Goal: Find contact information: Find contact information

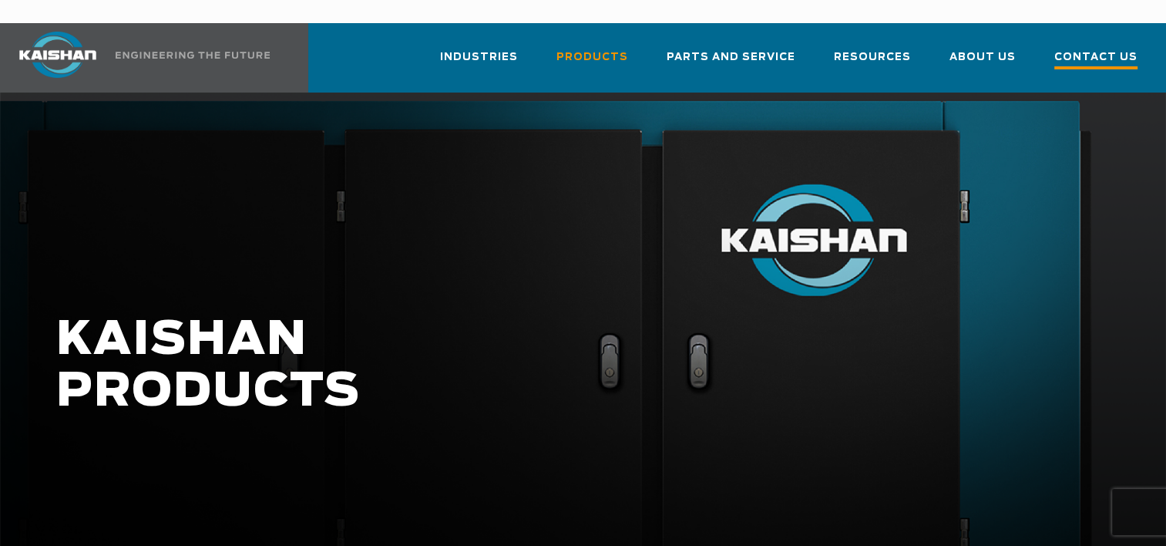
click at [1104, 49] on span "Contact Us" at bounding box center [1096, 59] width 83 height 21
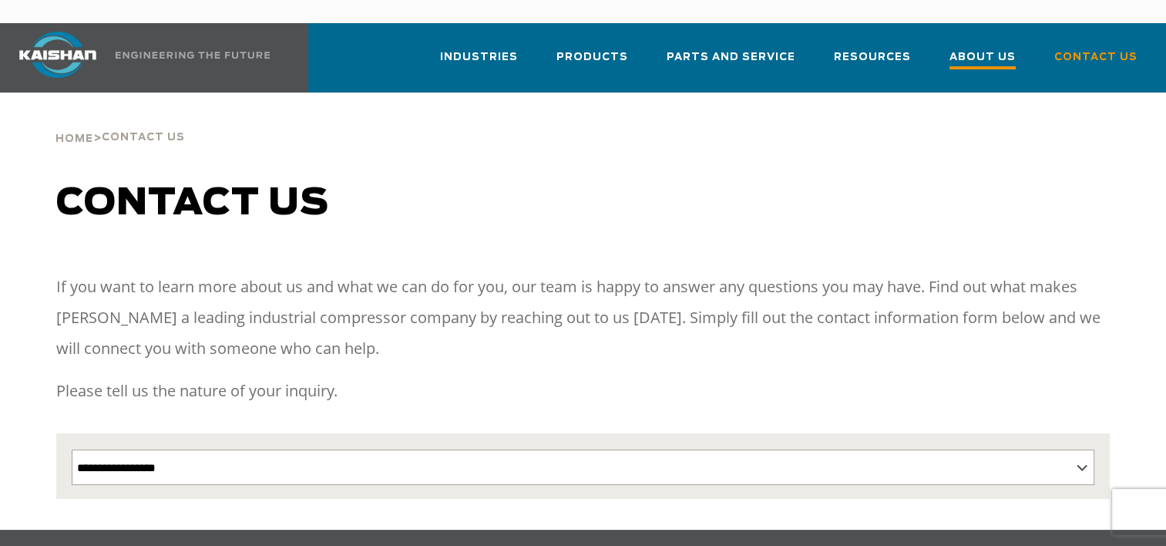
click at [1002, 49] on span "About Us" at bounding box center [983, 59] width 66 height 21
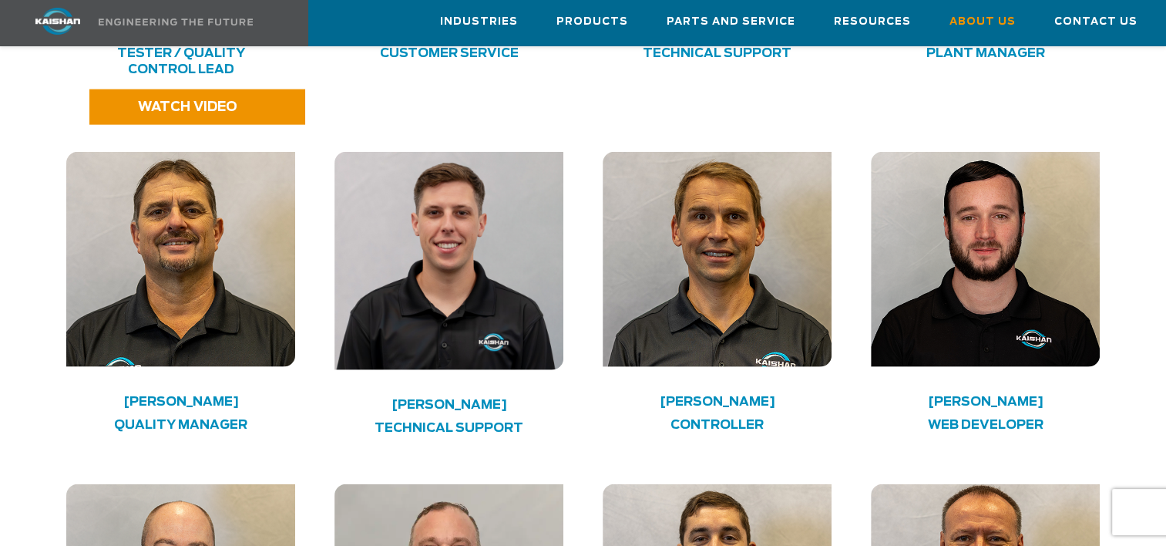
scroll to position [3672, 0]
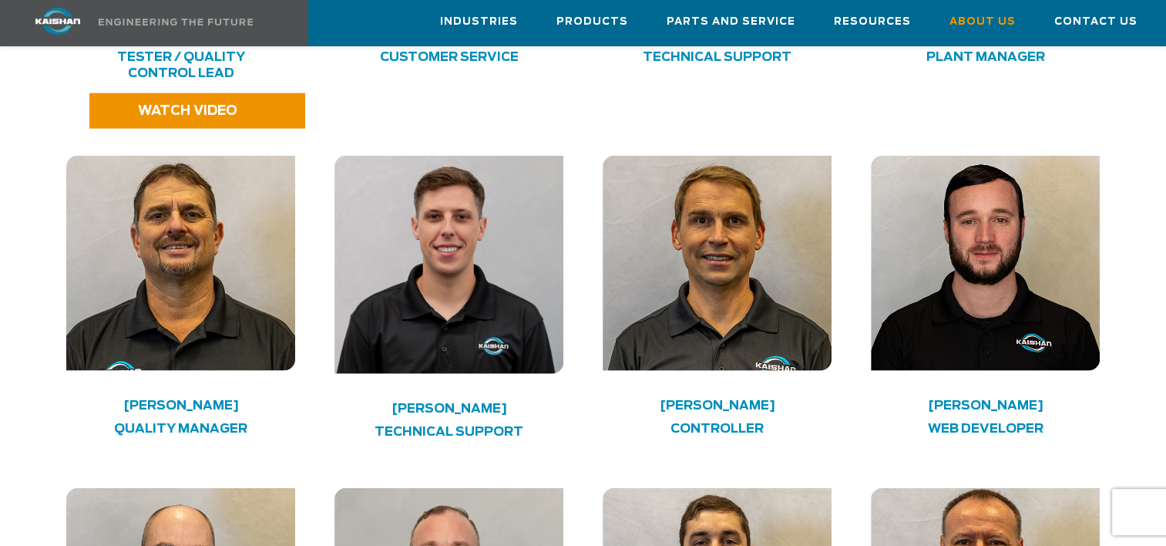
click at [459, 405] on h4 "Israel Hearn" at bounding box center [449, 409] width 183 height 8
click at [477, 424] on h4 "Technical Support" at bounding box center [449, 432] width 183 height 16
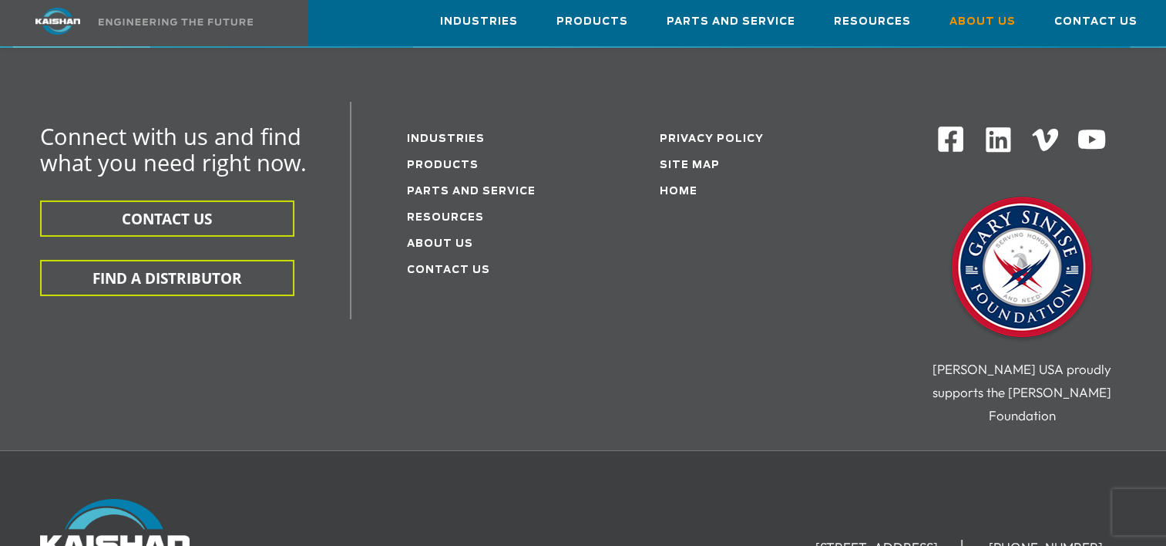
scroll to position [5421, 0]
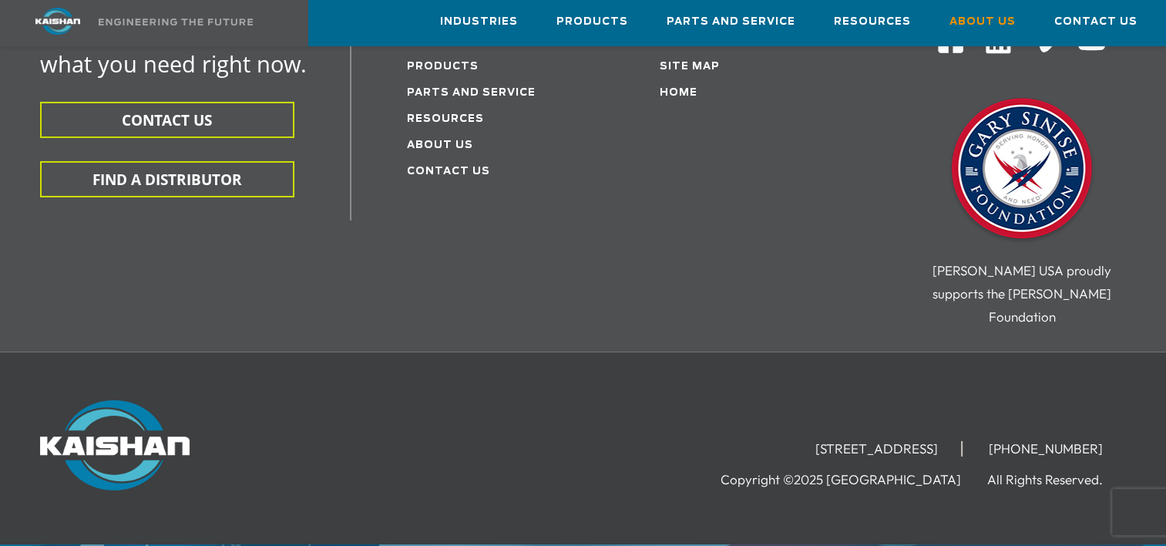
click at [634, 352] on div "15445 Industrial Park Drive, Loxley, AL 36551 (251) 257-0586 Copyright ©2025 Ka…" at bounding box center [583, 448] width 1166 height 193
